Goal: Task Accomplishment & Management: Use online tool/utility

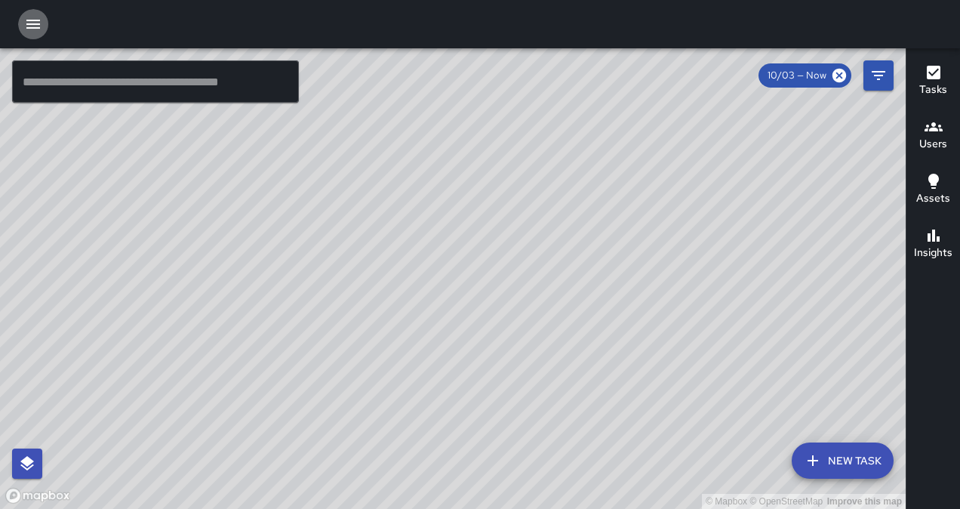
click at [32, 24] on icon "button" at bounding box center [33, 24] width 14 height 9
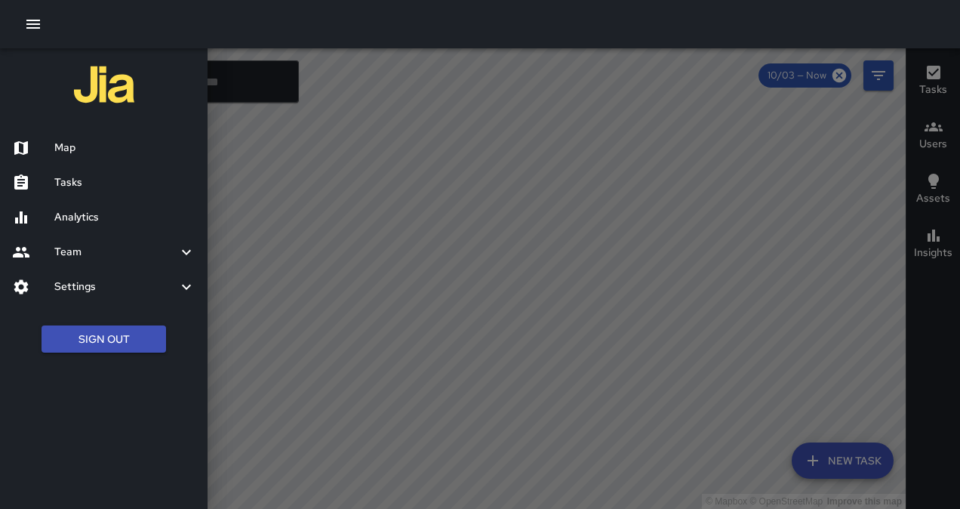
click at [64, 179] on h6 "Tasks" at bounding box center [124, 182] width 141 height 17
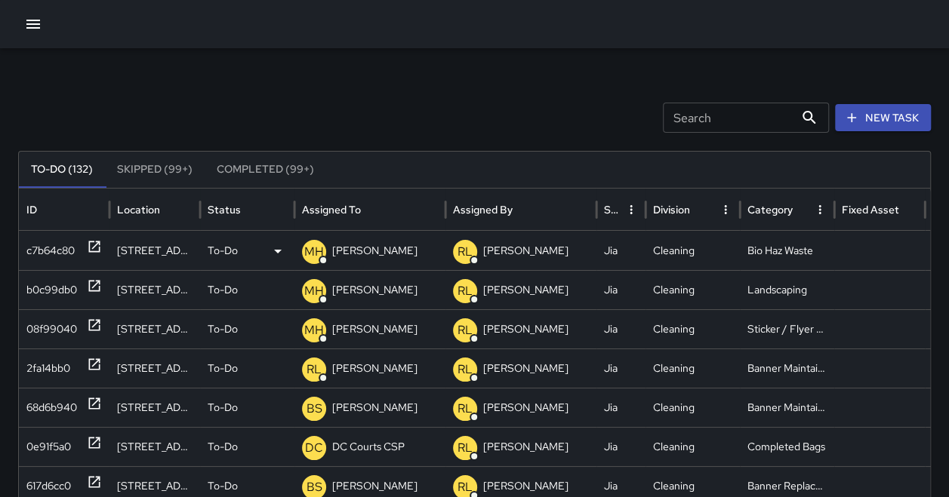
click at [155, 242] on div "[STREET_ADDRESS]" at bounding box center [154, 250] width 91 height 39
click at [149, 249] on div "[STREET_ADDRESS]" at bounding box center [154, 250] width 91 height 39
click at [67, 244] on div "c7b64c80" at bounding box center [50, 251] width 48 height 38
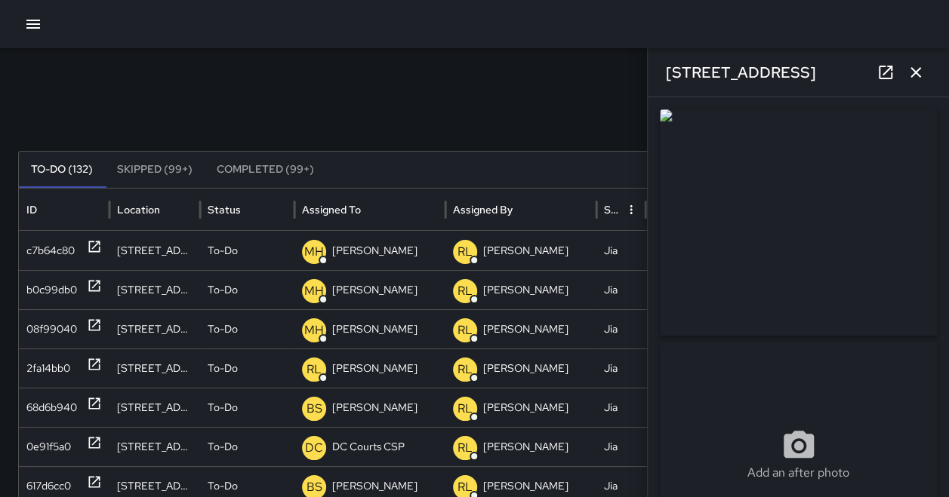
click at [744, 251] on img at bounding box center [798, 222] width 277 height 226
click at [273, 248] on icon at bounding box center [278, 251] width 18 height 18
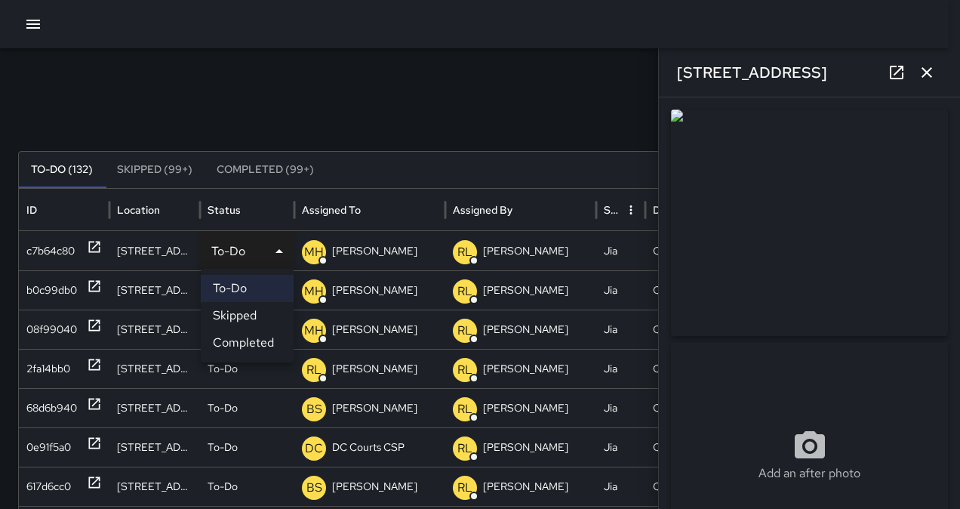
click at [385, 180] on div at bounding box center [480, 254] width 960 height 509
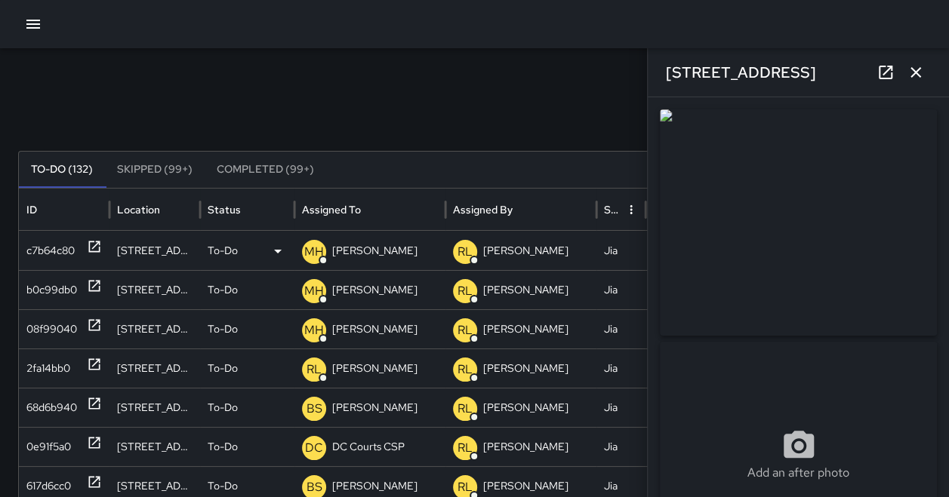
click at [364, 246] on p "[PERSON_NAME]" at bounding box center [374, 251] width 85 height 38
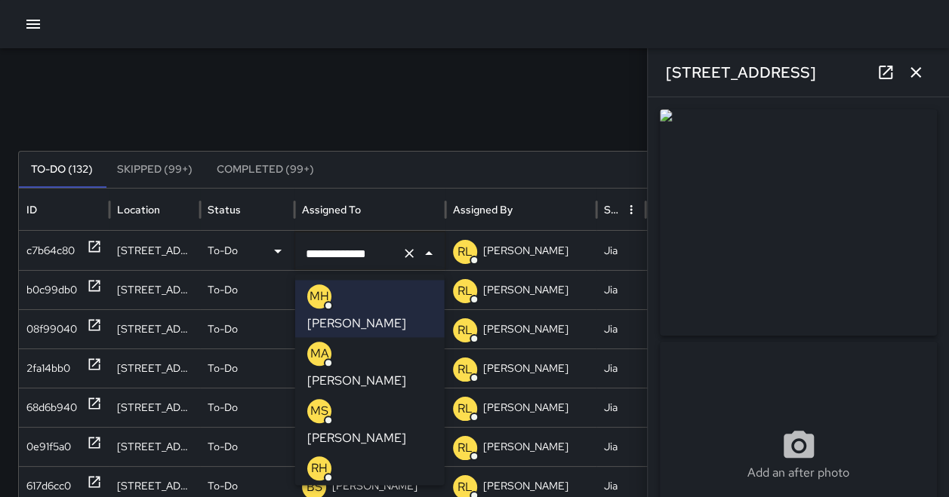
scroll to position [524, 0]
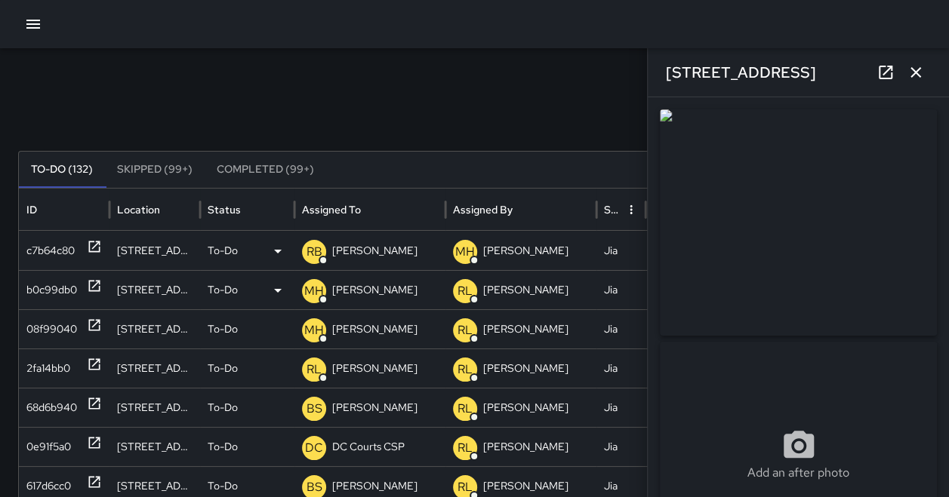
click at [47, 277] on div "b0c99db0" at bounding box center [51, 290] width 51 height 38
click at [399, 296] on p "[PERSON_NAME]" at bounding box center [374, 290] width 85 height 38
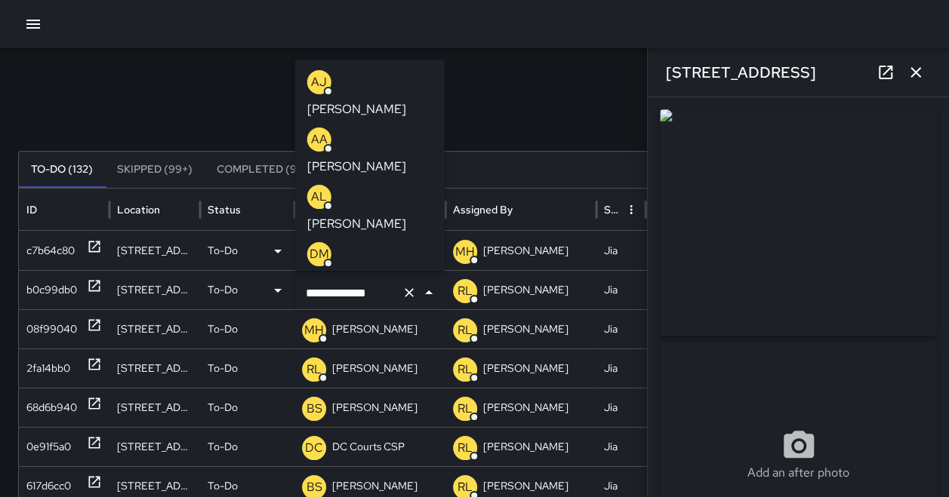
scroll to position [146, 0]
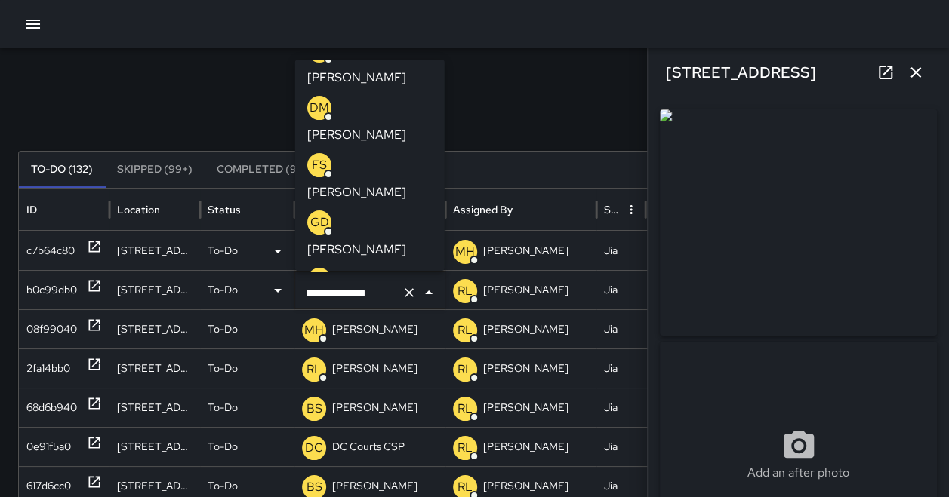
click at [415, 149] on li "FS [PERSON_NAME]" at bounding box center [369, 177] width 149 height 57
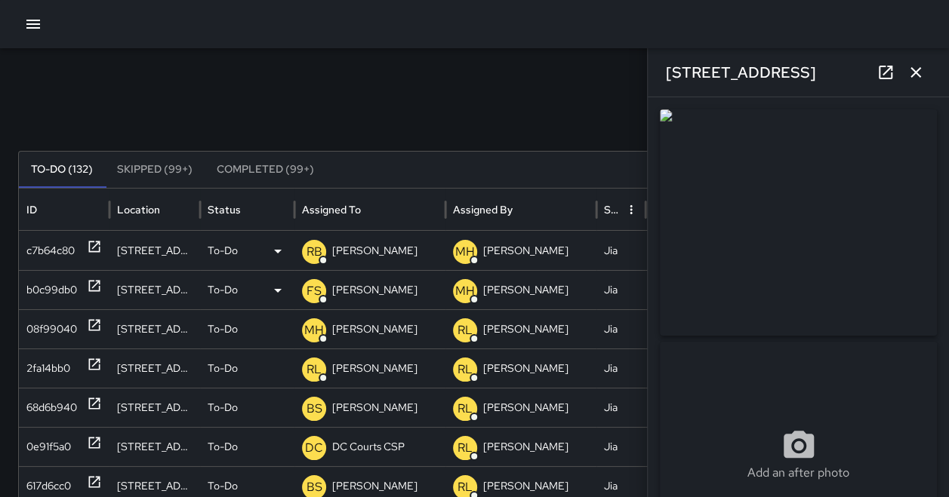
click at [931, 197] on div "**********" at bounding box center [797, 297] width 301 height 400
click at [61, 334] on div "08f99040" at bounding box center [51, 329] width 51 height 38
click at [360, 330] on p "[PERSON_NAME]" at bounding box center [374, 329] width 85 height 38
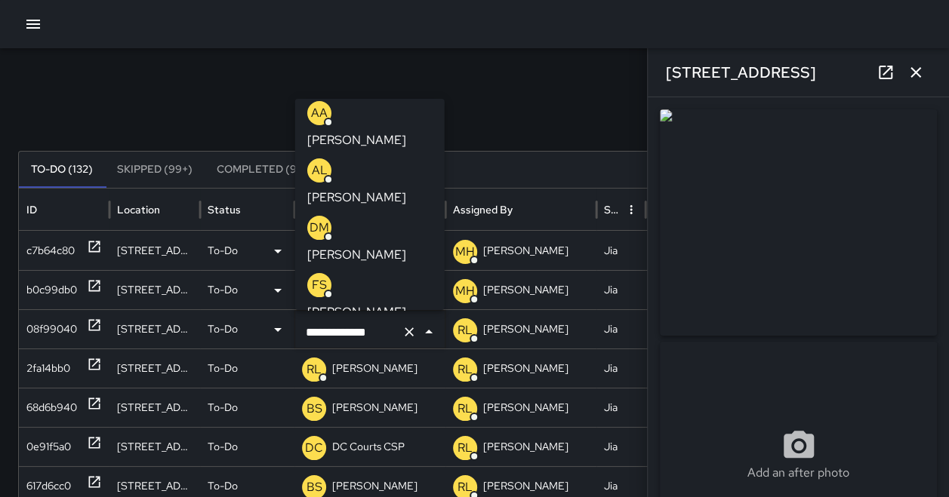
scroll to position [124, 0]
click at [418, 211] on li "FS [PERSON_NAME]" at bounding box center [369, 239] width 149 height 57
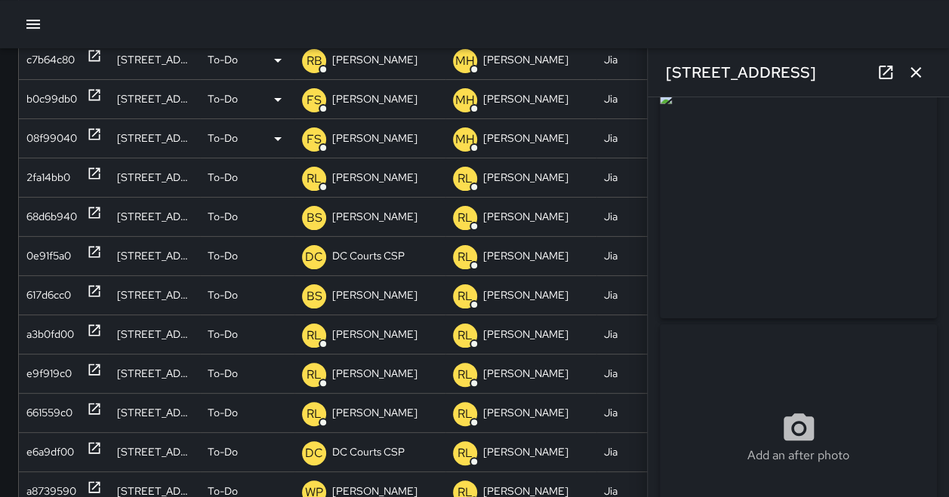
scroll to position [25, 0]
click at [61, 214] on div "68d6b940" at bounding box center [51, 217] width 51 height 38
click at [54, 179] on div "2fa14bb0" at bounding box center [48, 177] width 44 height 38
drag, startPoint x: 931, startPoint y: 207, endPoint x: 928, endPoint y: 145, distance: 62.0
click at [928, 145] on div "**********" at bounding box center [797, 297] width 301 height 400
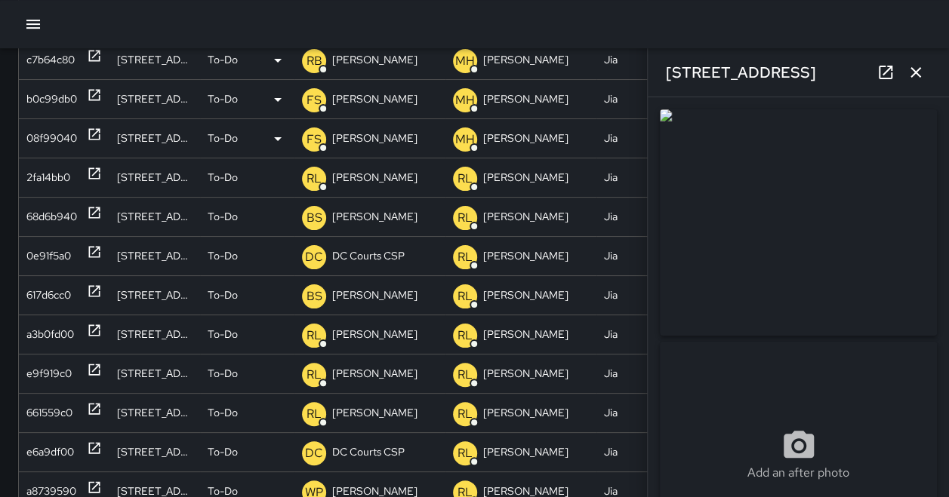
click at [921, 71] on icon "button" at bounding box center [915, 72] width 18 height 18
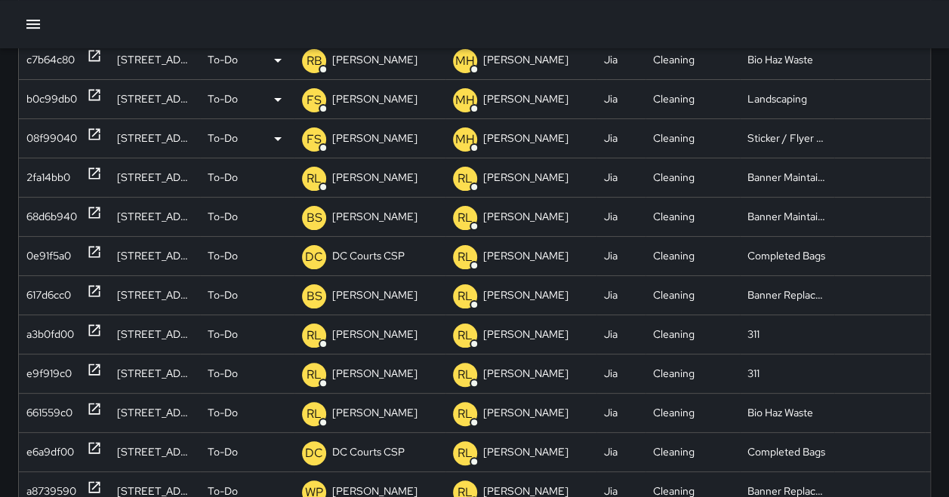
click at [58, 91] on div "b0c99db0" at bounding box center [51, 99] width 51 height 38
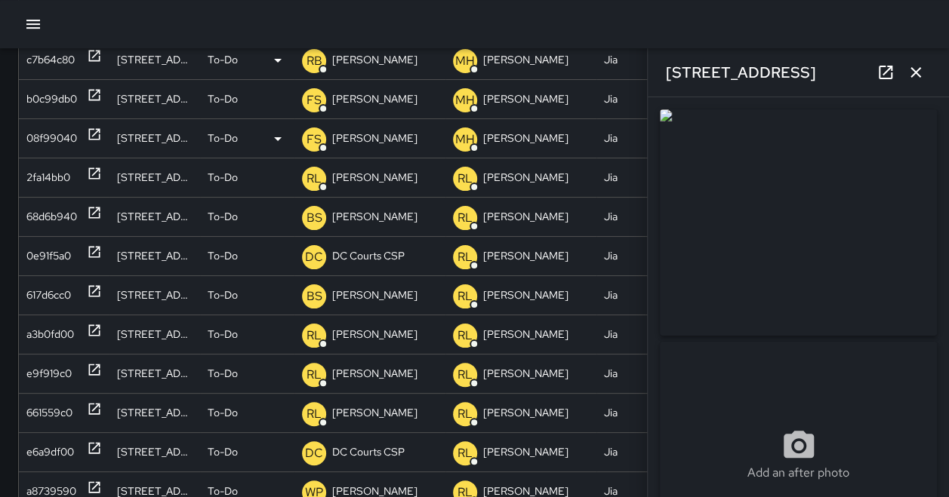
click at [51, 67] on div "c7b64c80" at bounding box center [50, 60] width 48 height 38
click at [66, 103] on div "b0c99db0" at bounding box center [51, 99] width 51 height 38
click at [67, 124] on div "08f99040" at bounding box center [51, 138] width 51 height 38
click at [359, 138] on p "[PERSON_NAME]" at bounding box center [374, 138] width 85 height 38
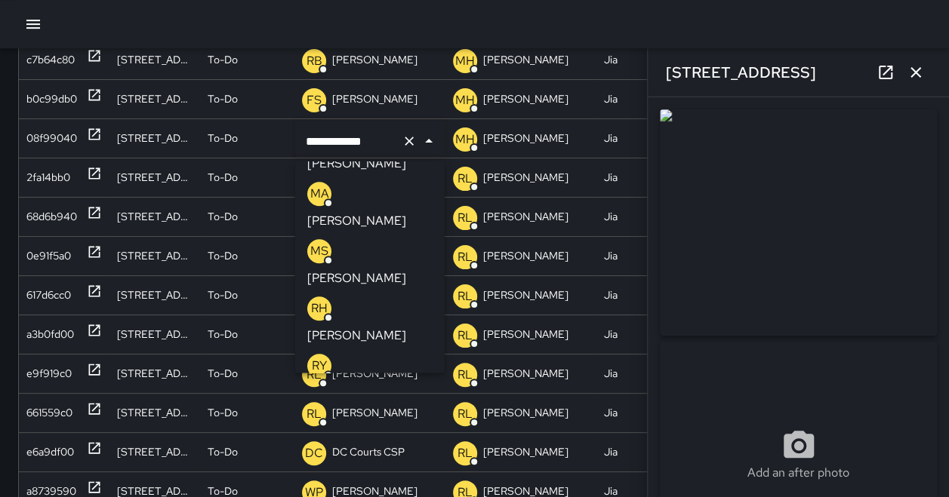
scroll to position [583, 0]
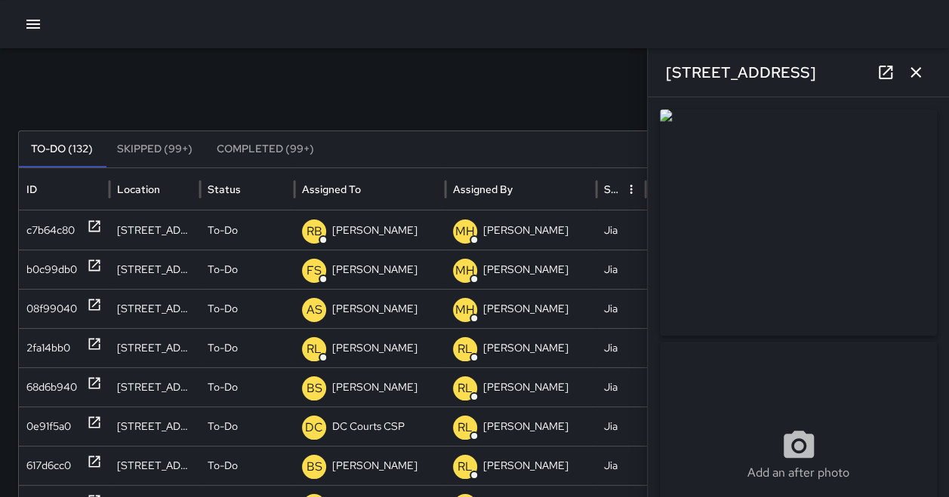
scroll to position [2, 0]
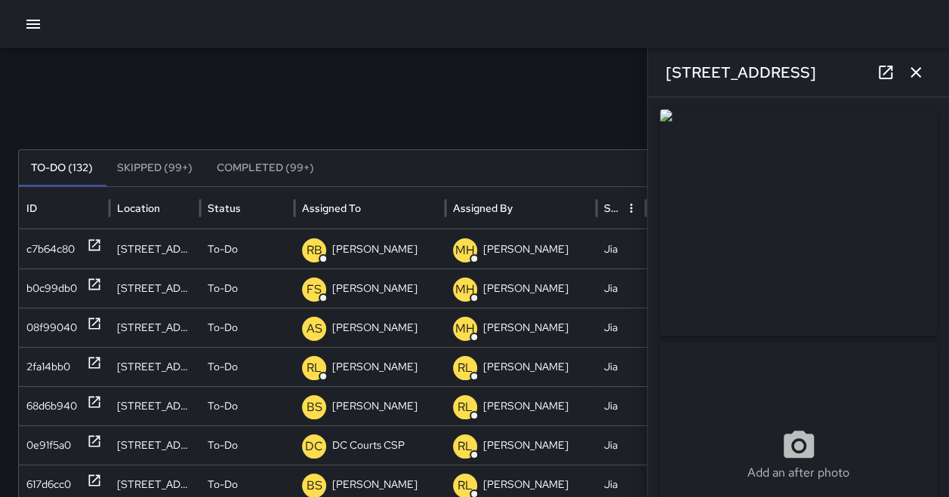
click at [924, 71] on button "button" at bounding box center [915, 72] width 30 height 30
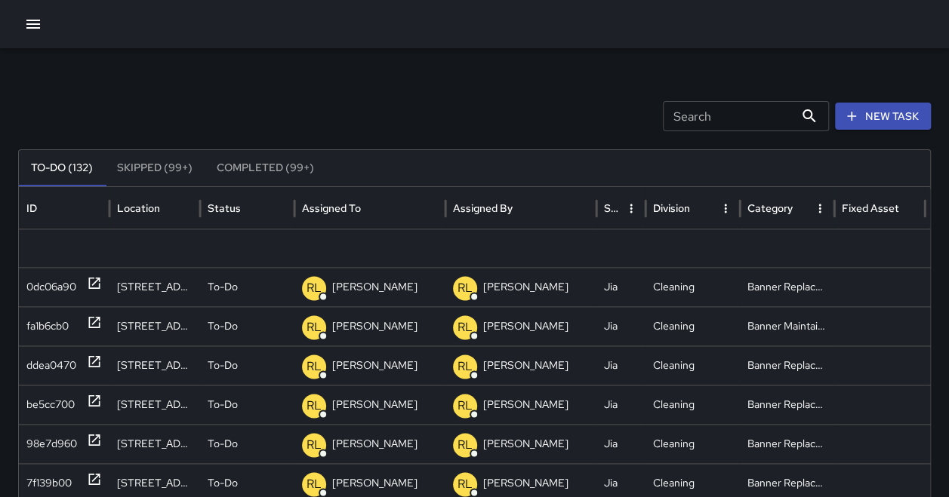
scroll to position [0, 0]
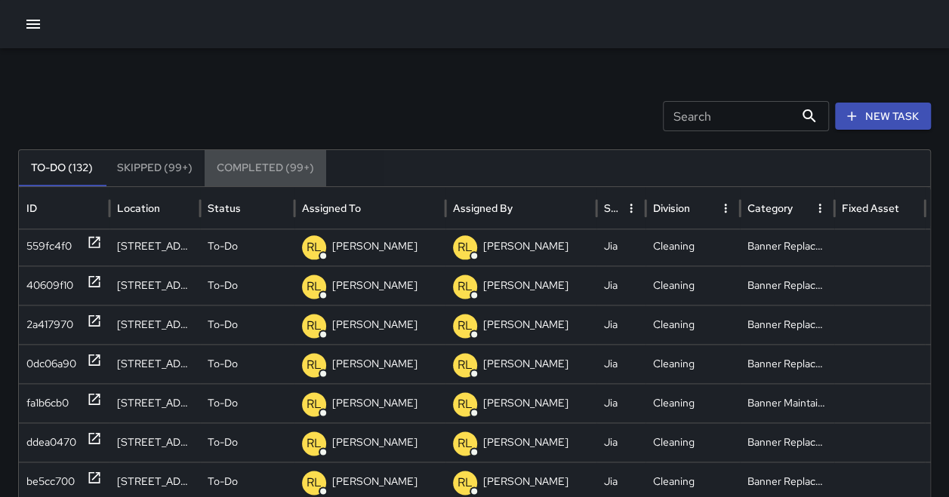
click at [311, 169] on button "Completed (99+)" at bounding box center [264, 168] width 121 height 36
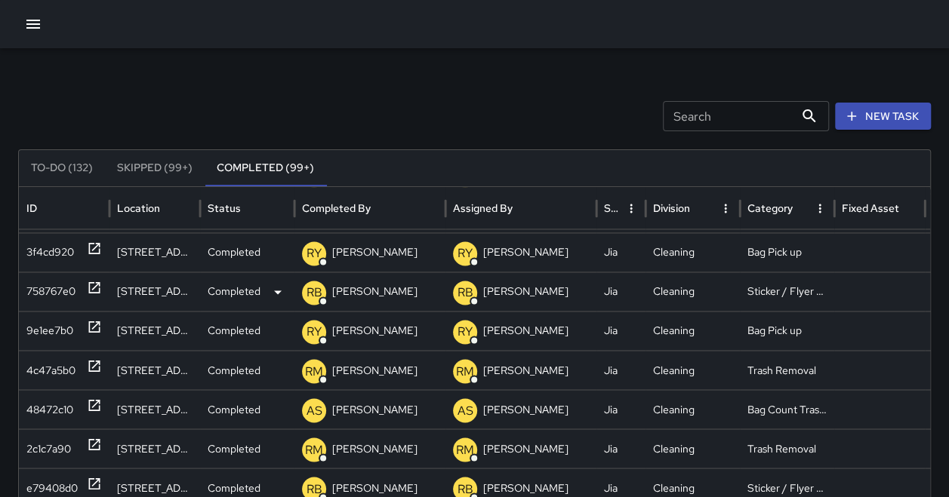
click at [164, 290] on div "[STREET_ADDRESS]" at bounding box center [154, 291] width 91 height 39
click at [42, 279] on div "758767e0" at bounding box center [50, 291] width 49 height 38
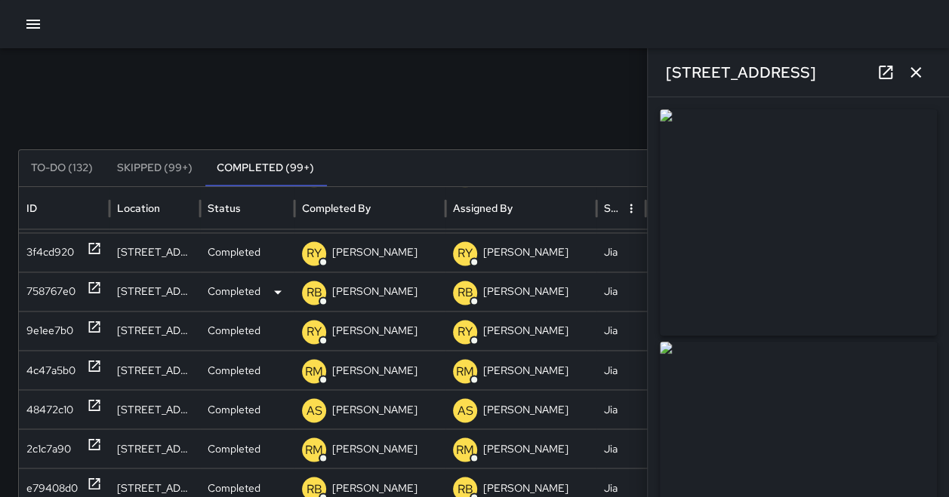
type input "**********"
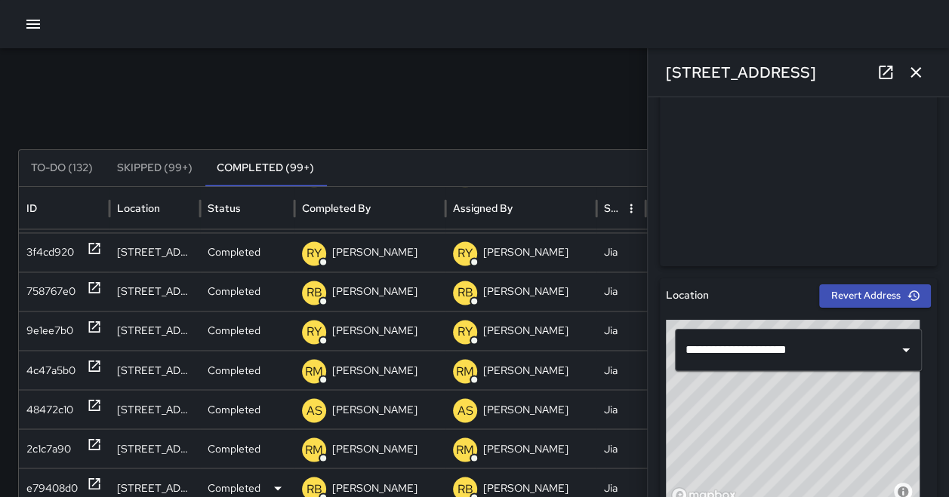
click at [34, 482] on div "e79408d0" at bounding box center [51, 488] width 51 height 38
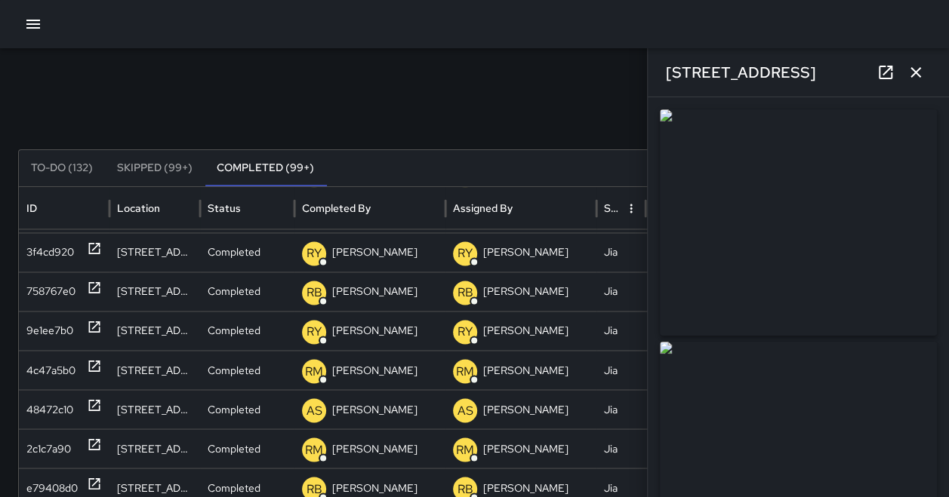
click at [908, 80] on icon "button" at bounding box center [915, 72] width 18 height 18
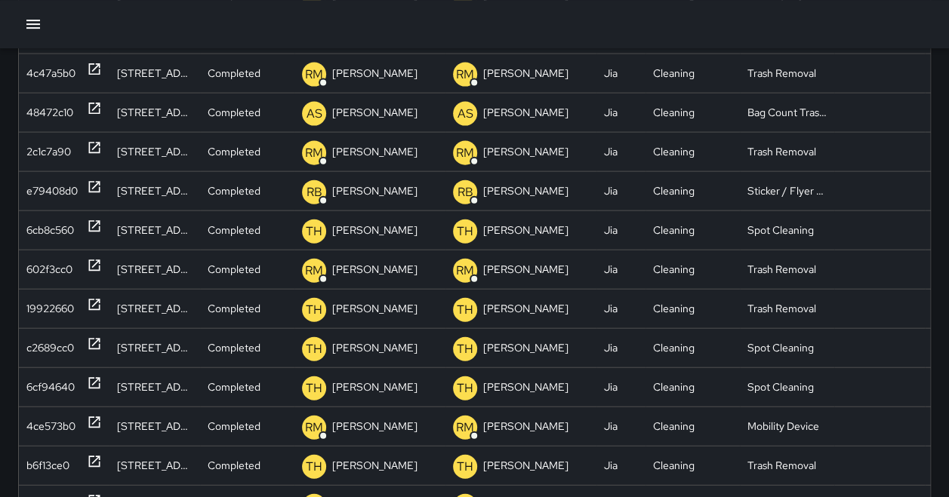
scroll to position [1435, 0]
